Goal: Feedback & Contribution: Submit feedback/report problem

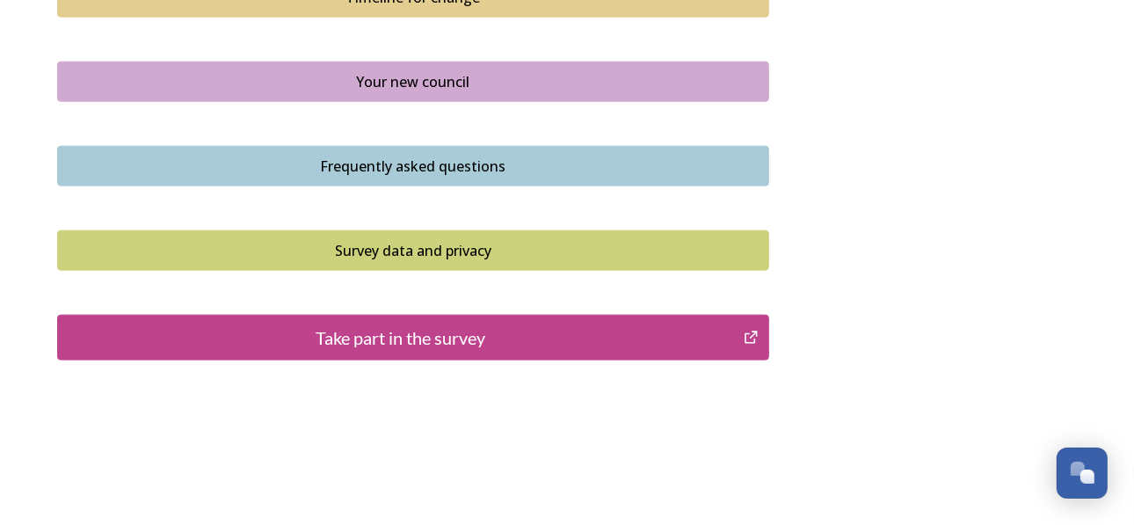
scroll to position [1362, 0]
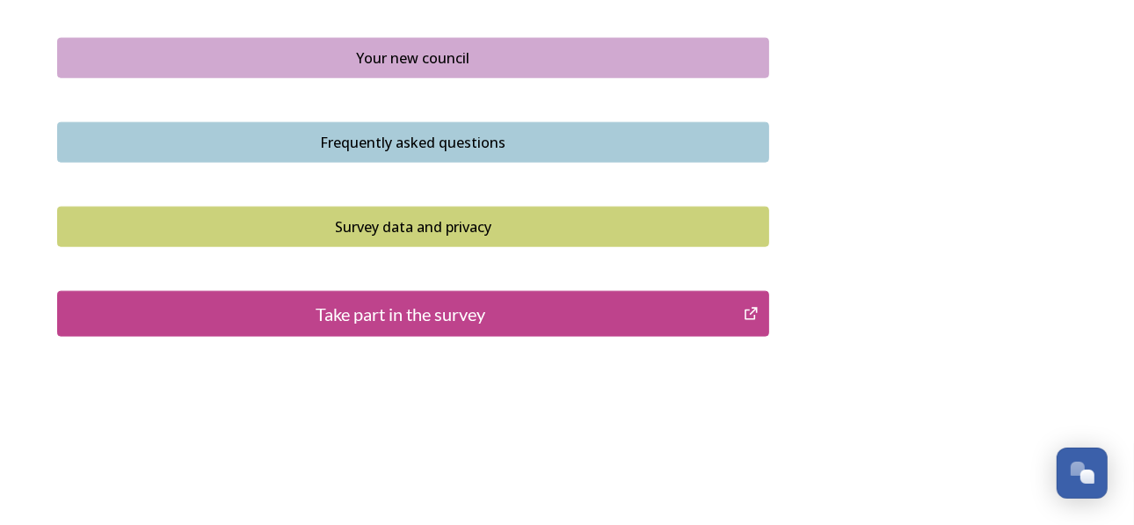
click at [408, 305] on div "Take part in the survey" at bounding box center [400, 314] width 667 height 26
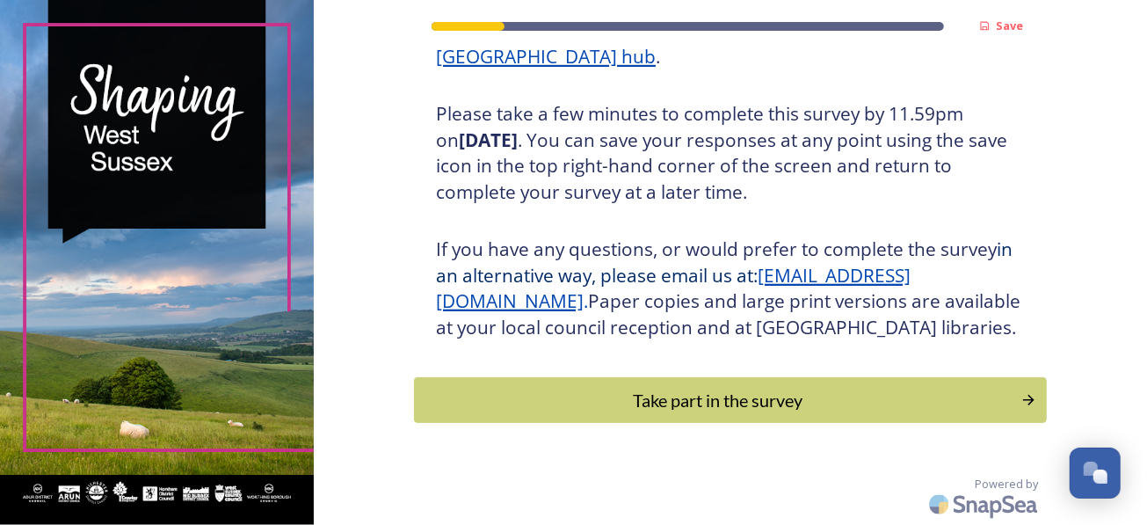
scroll to position [318, 0]
click at [736, 396] on div "Take part in the survey" at bounding box center [717, 400] width 594 height 26
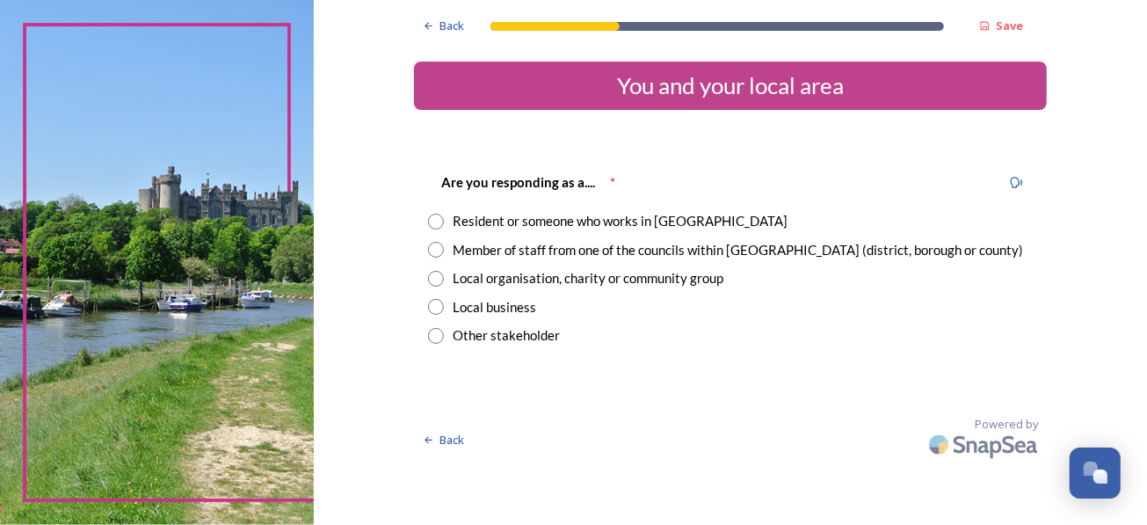
click at [437, 245] on input "radio" at bounding box center [436, 250] width 16 height 16
radio input "true"
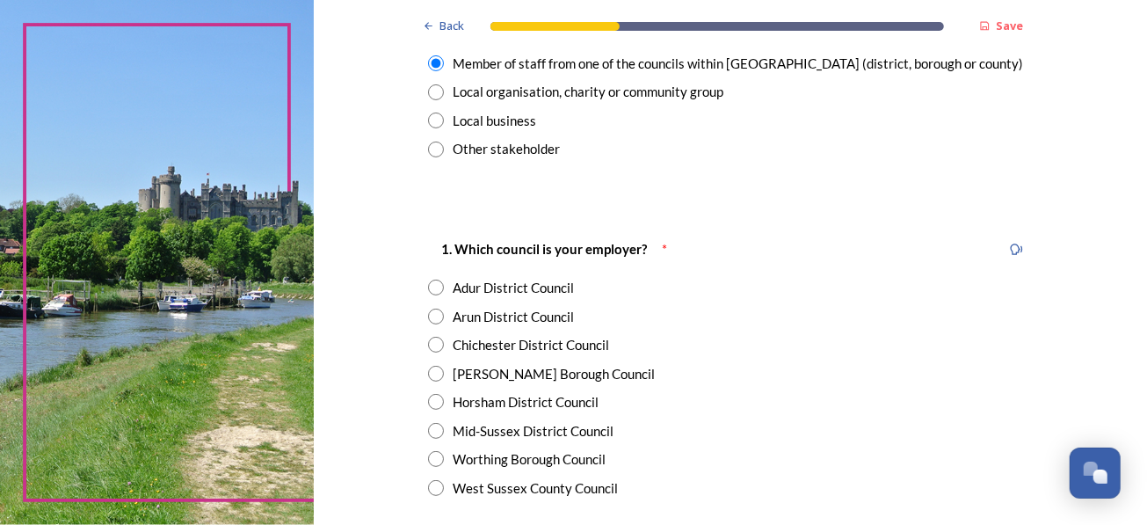
scroll to position [264, 0]
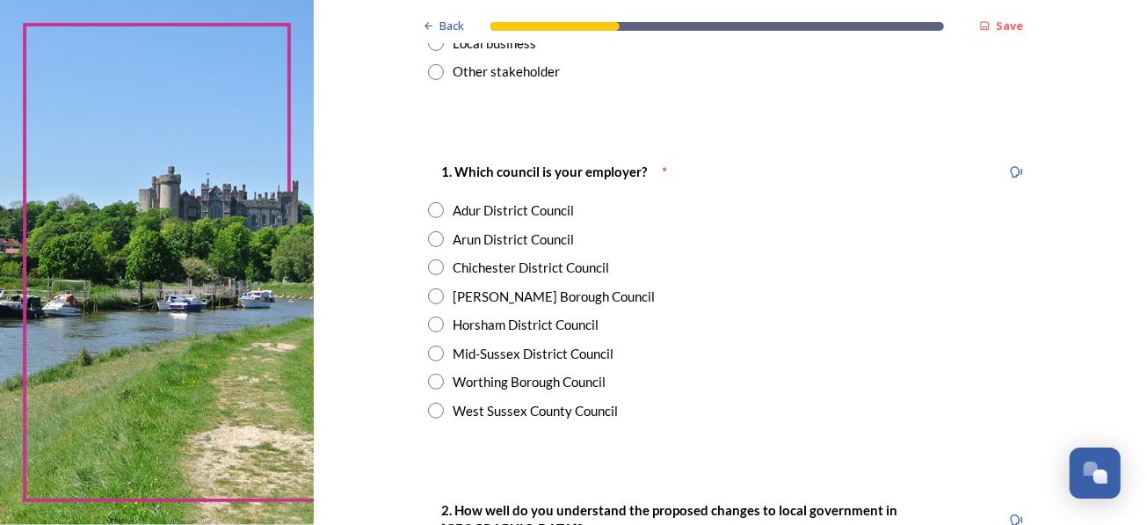
click at [433, 236] on input "radio" at bounding box center [436, 239] width 16 height 16
radio input "true"
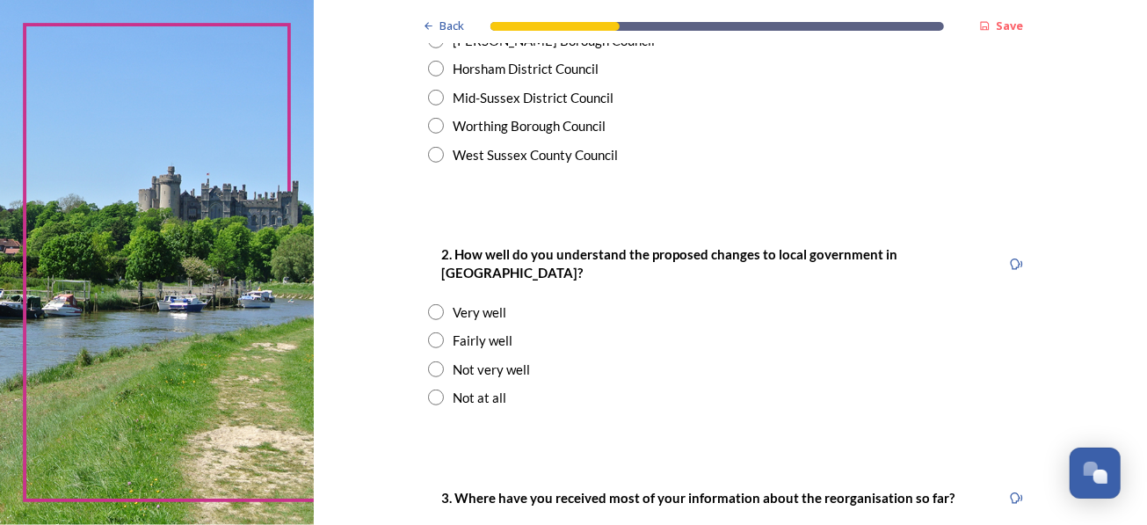
scroll to position [615, 0]
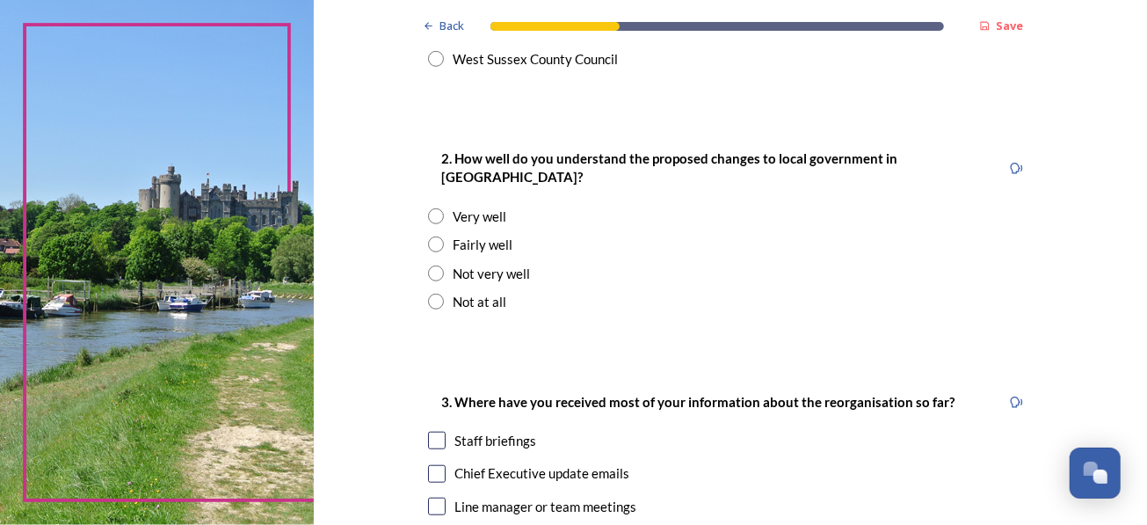
click at [432, 237] on input "radio" at bounding box center [436, 245] width 16 height 16
radio input "true"
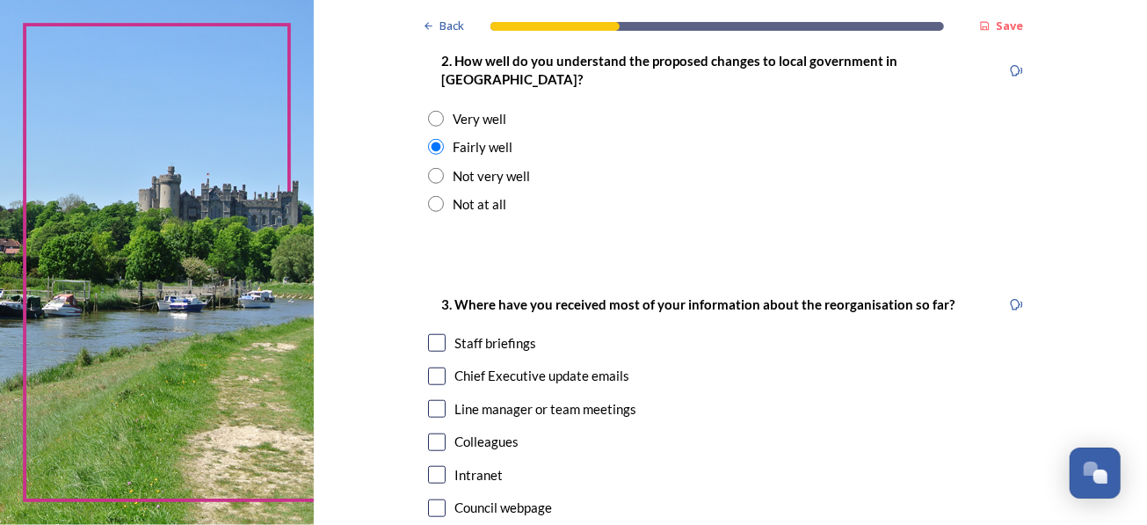
scroll to position [790, 0]
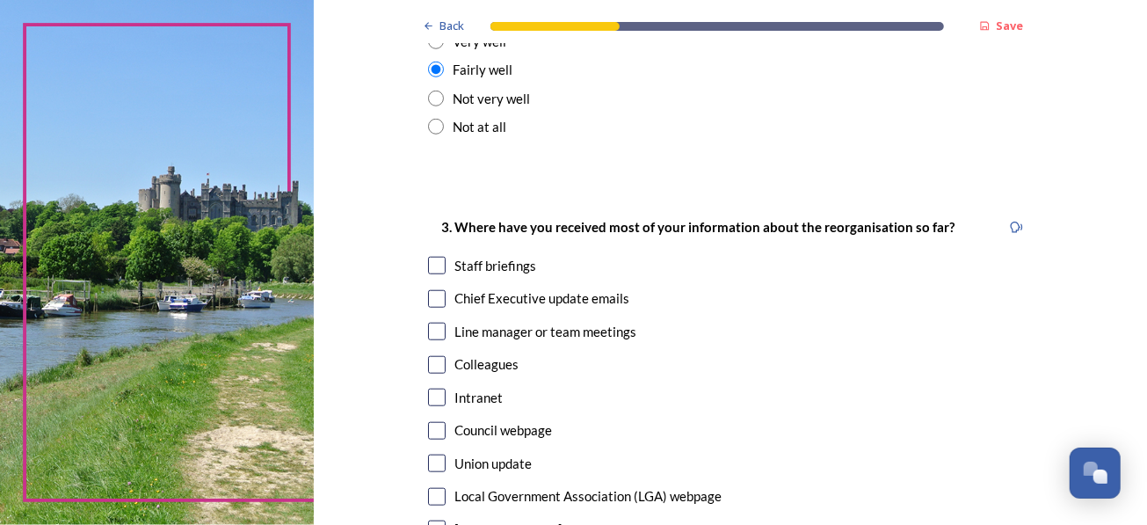
click at [428, 257] on input "checkbox" at bounding box center [437, 266] width 18 height 18
checkbox input "true"
click at [428, 290] on input "checkbox" at bounding box center [437, 299] width 18 height 18
checkbox input "true"
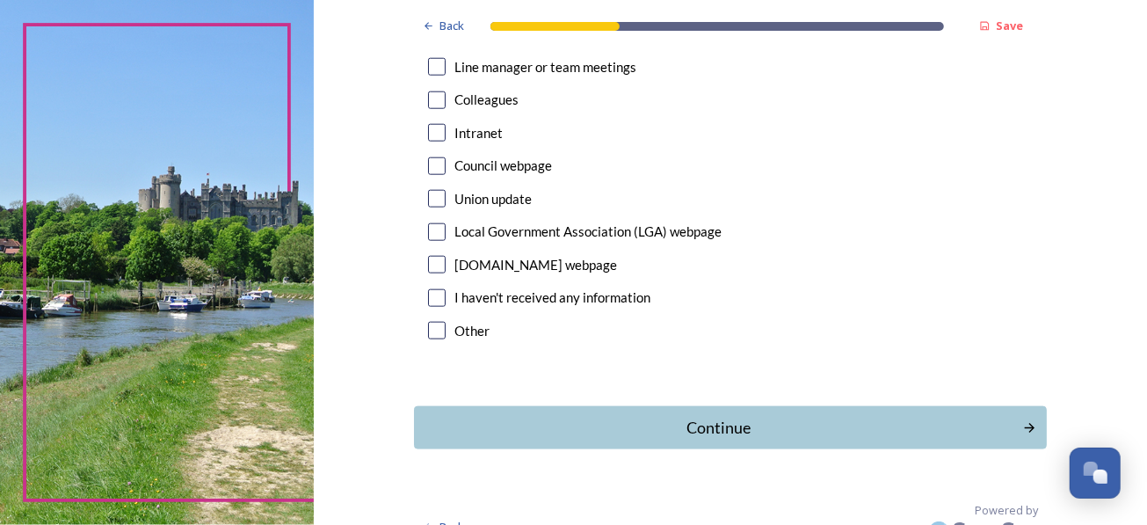
scroll to position [1062, 0]
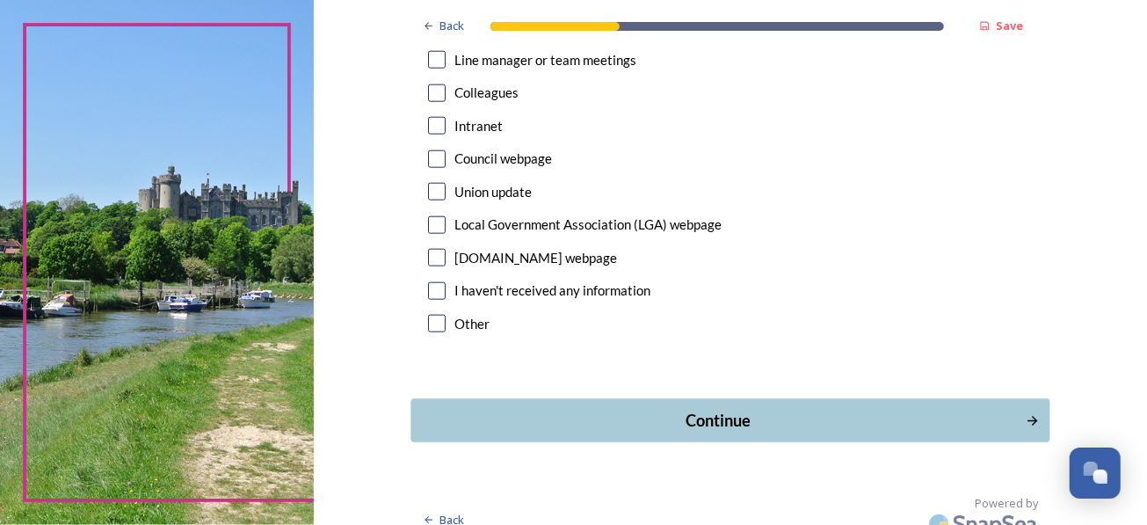
click at [716, 409] on div "Continue" at bounding box center [717, 421] width 595 height 24
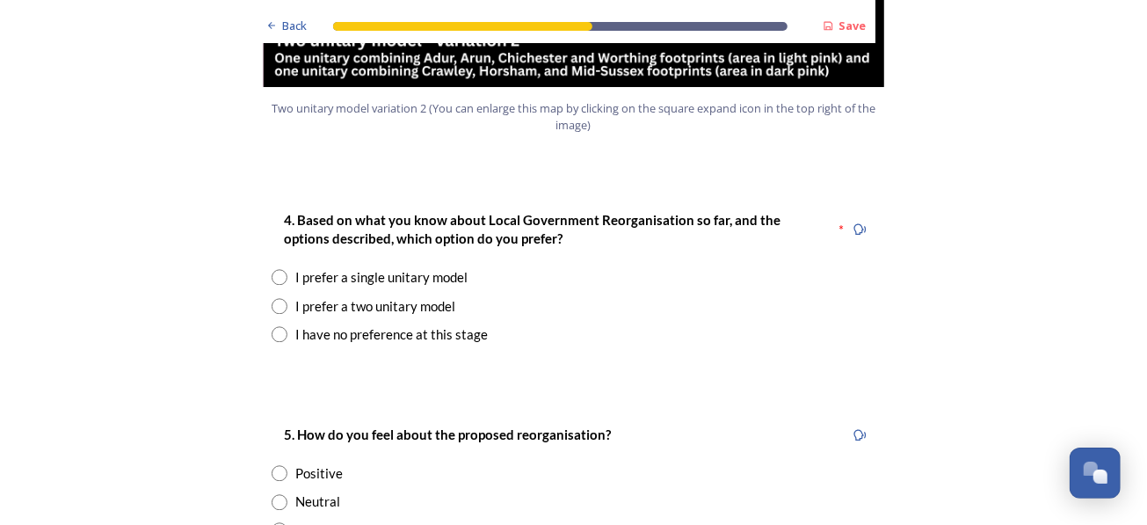
scroll to position [2286, 0]
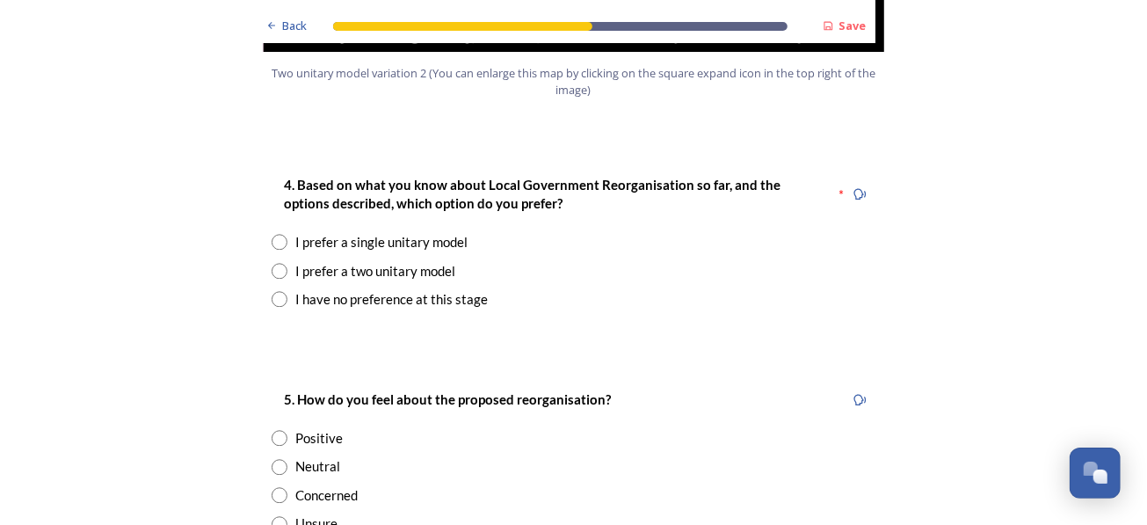
click at [273, 291] on input "radio" at bounding box center [280, 299] width 16 height 16
radio input "true"
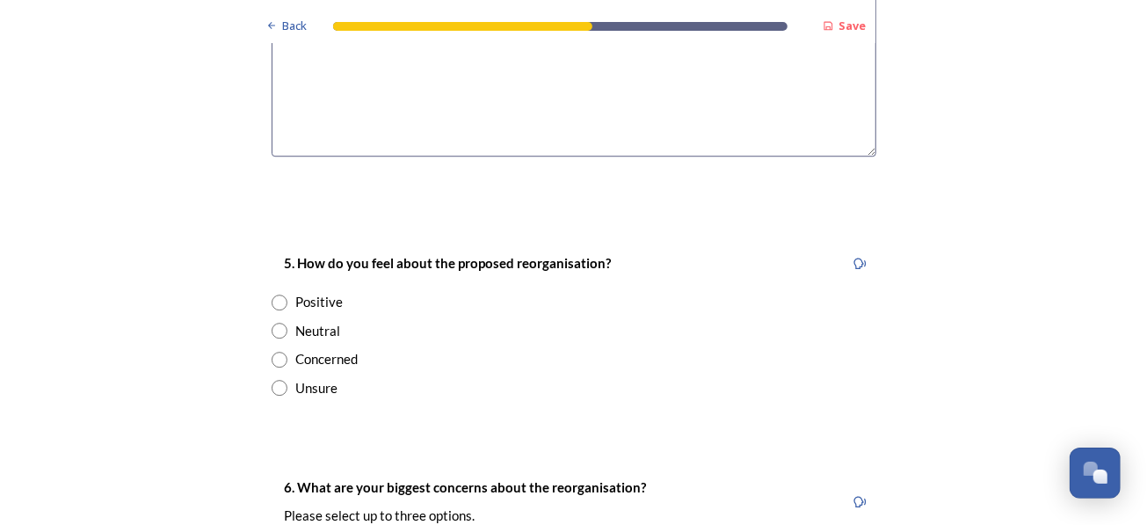
scroll to position [2901, 0]
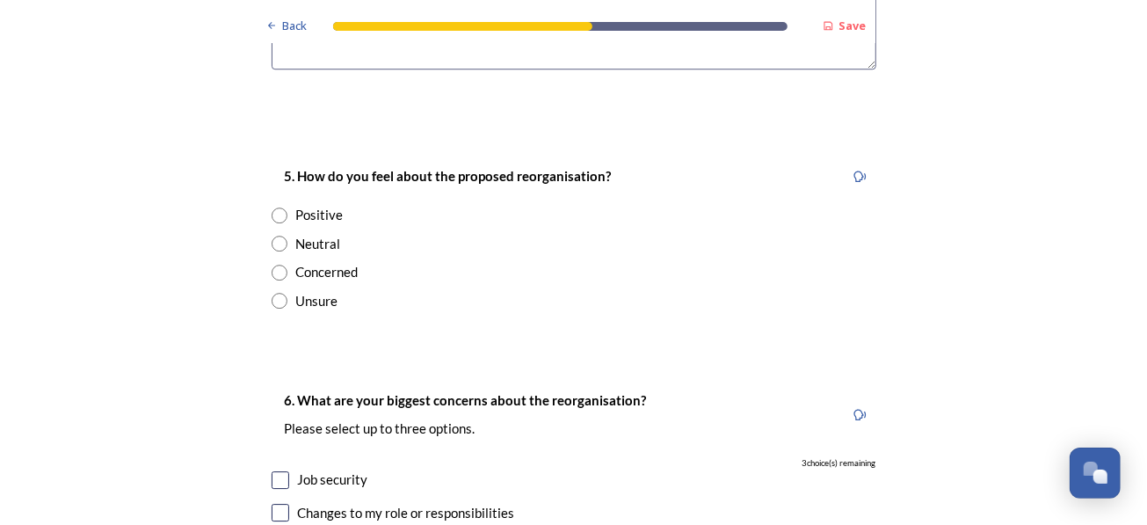
click at [273, 236] on input "radio" at bounding box center [280, 244] width 16 height 16
radio input "true"
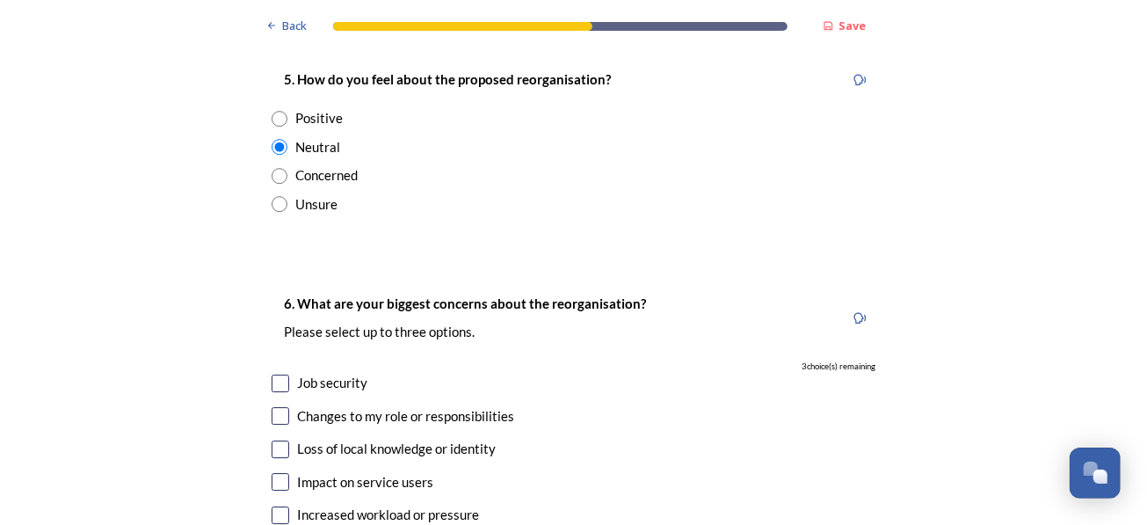
scroll to position [3077, 0]
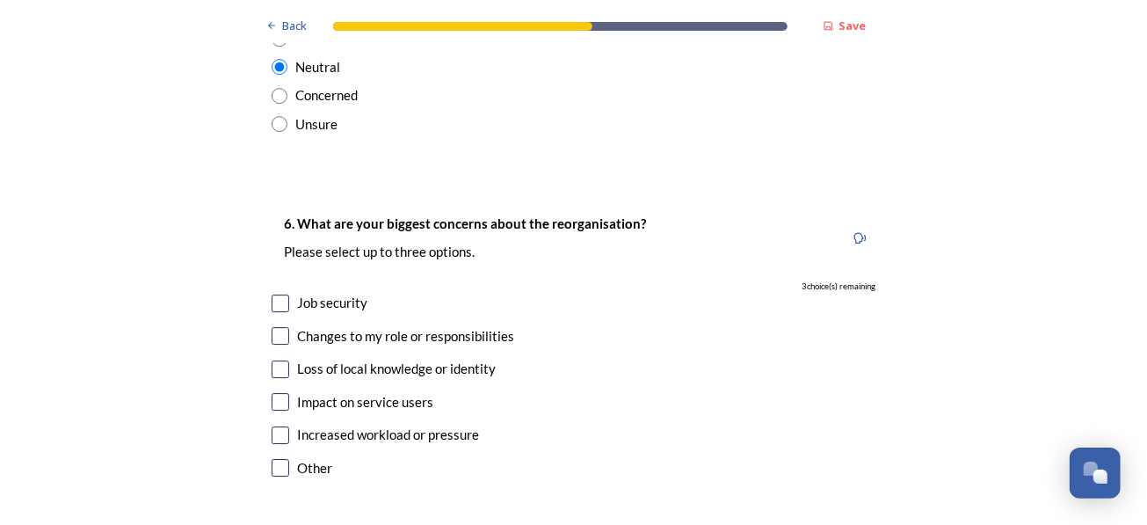
click at [278, 393] on input "checkbox" at bounding box center [281, 402] width 18 height 18
checkbox input "true"
click at [277, 360] on input "checkbox" at bounding box center [281, 369] width 18 height 18
checkbox input "true"
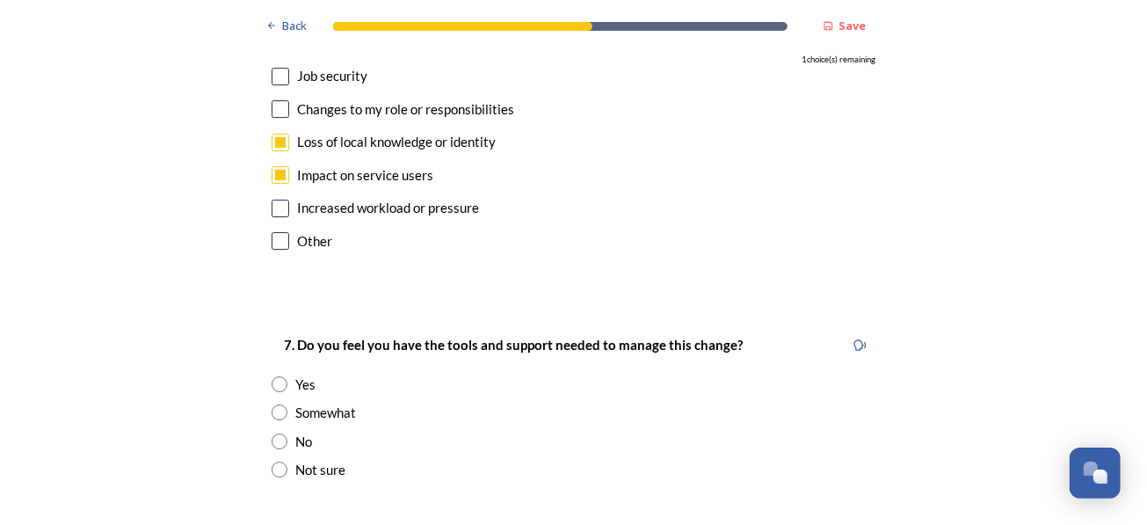
scroll to position [3341, 0]
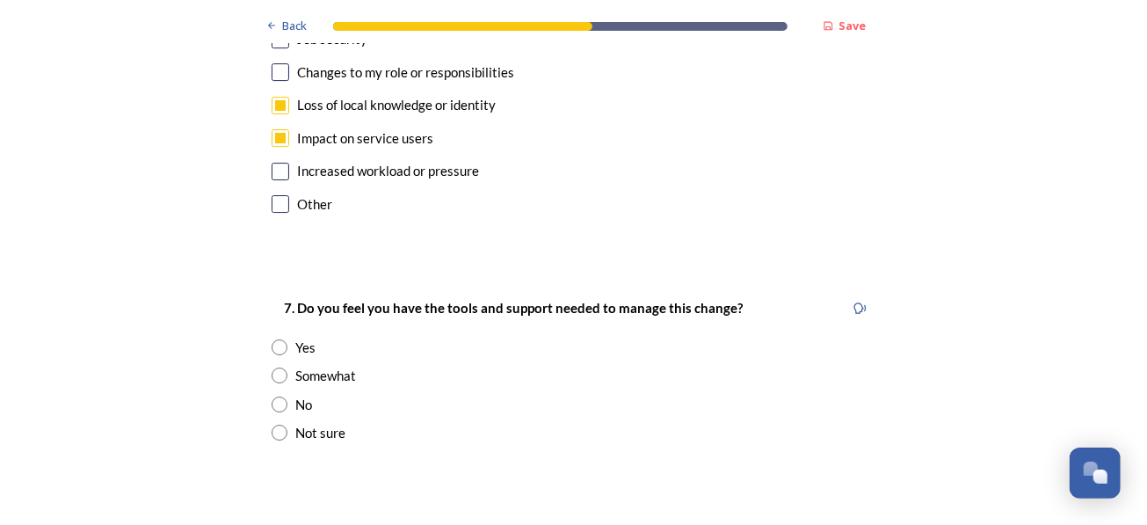
click at [273, 368] on input "radio" at bounding box center [280, 376] width 16 height 16
radio input "true"
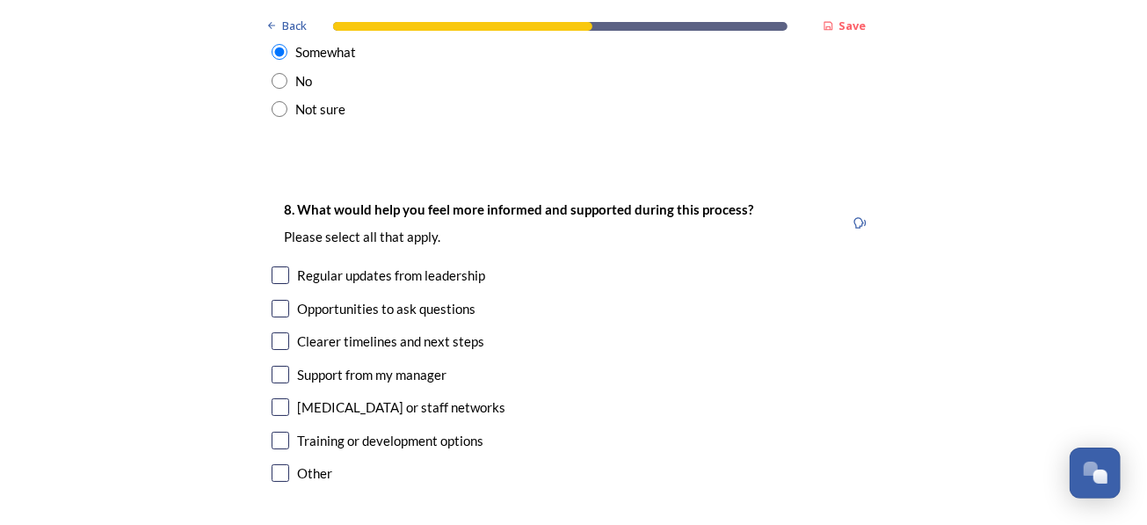
scroll to position [3693, 0]
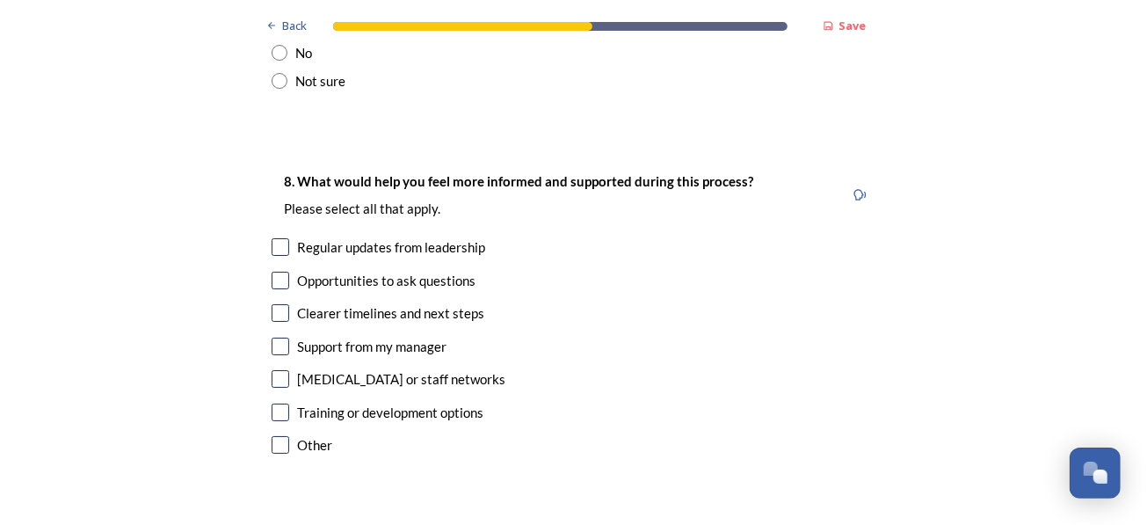
click at [272, 238] on input "checkbox" at bounding box center [281, 247] width 18 height 18
checkbox input "true"
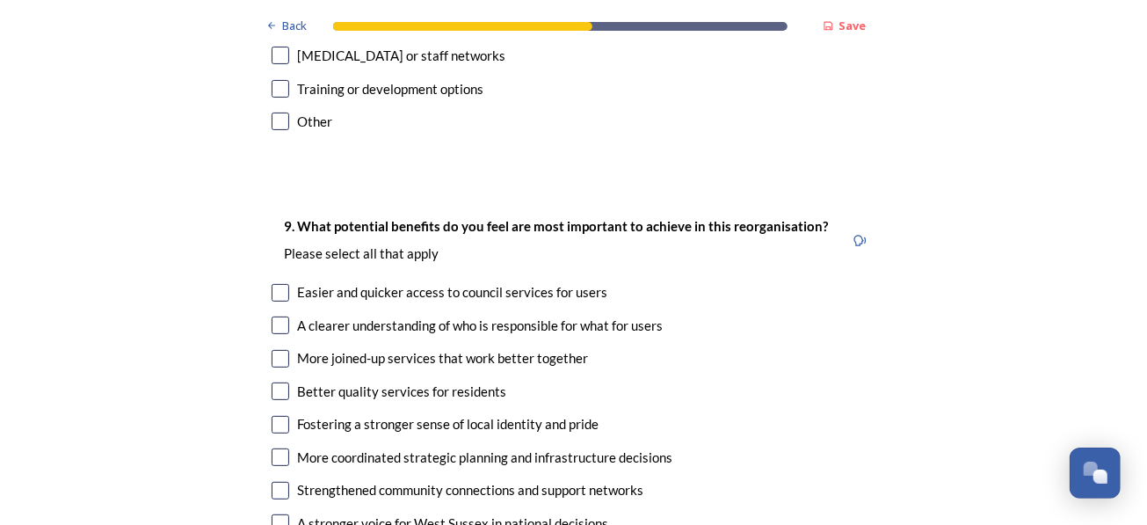
scroll to position [4044, 0]
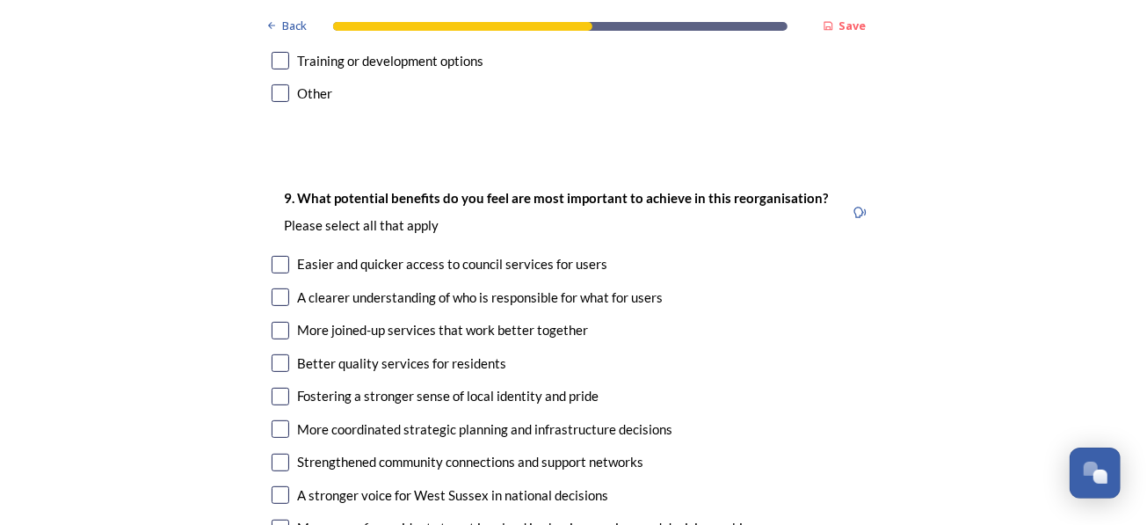
click at [274, 322] on input "checkbox" at bounding box center [281, 331] width 18 height 18
checkbox input "true"
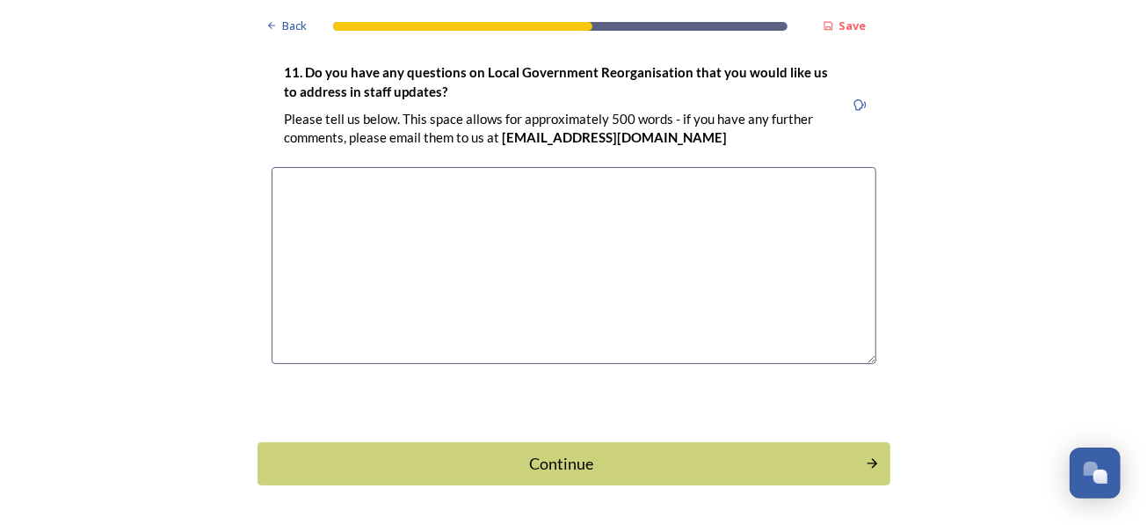
scroll to position [5141, 0]
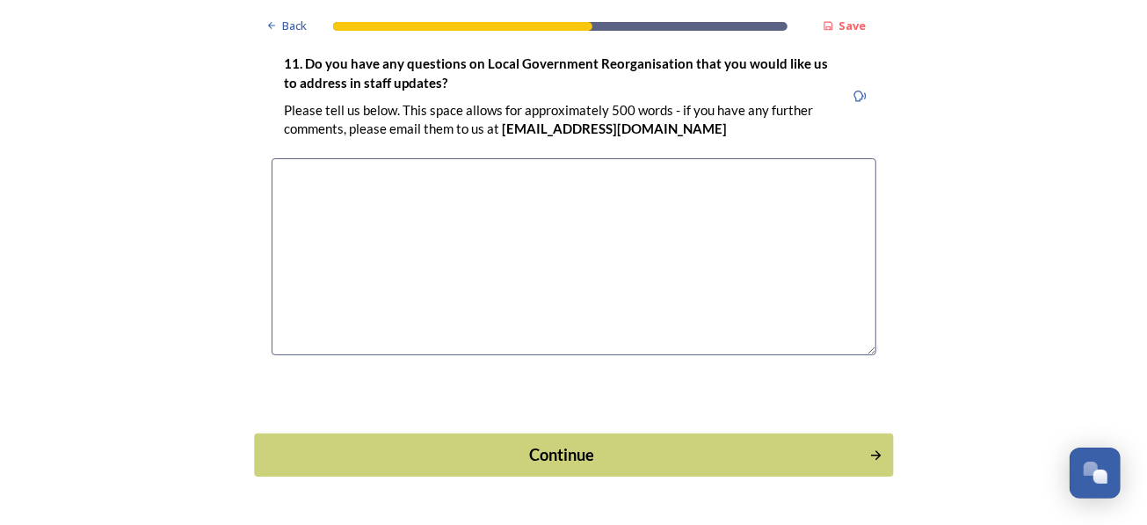
click at [593, 443] on div "Continue" at bounding box center [561, 455] width 595 height 24
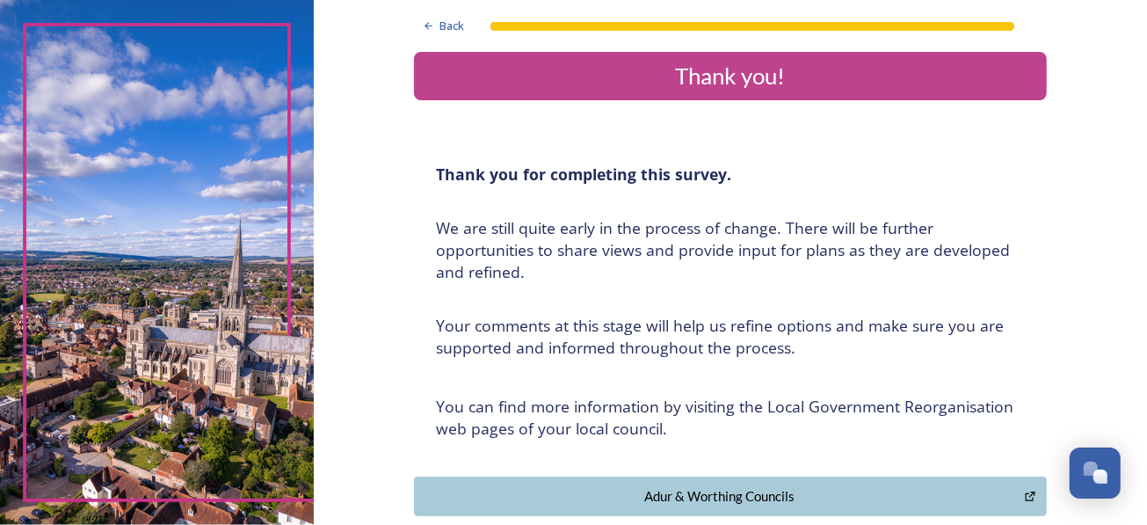
scroll to position [0, 0]
